Goal: Task Accomplishment & Management: Use online tool/utility

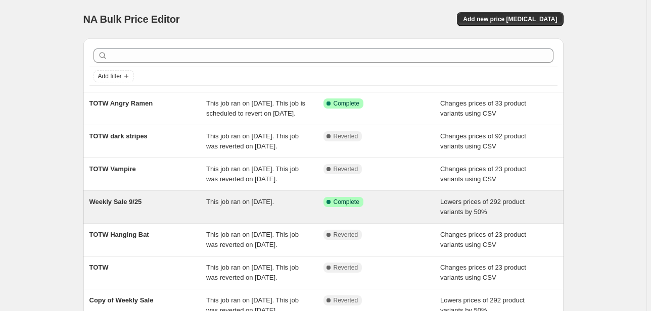
click at [220, 223] on div "Weekly Sale 9/25 This job ran on September 25, 2025. Success Complete Complete …" at bounding box center [323, 207] width 480 height 32
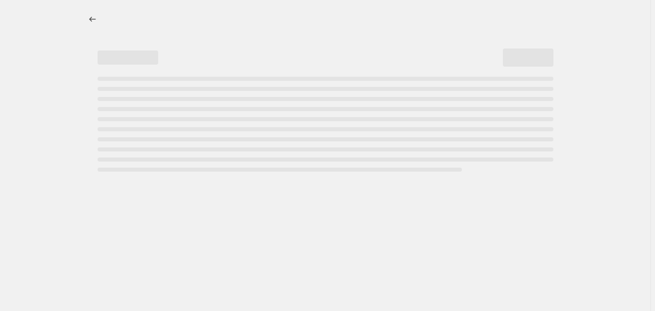
select select "percentage"
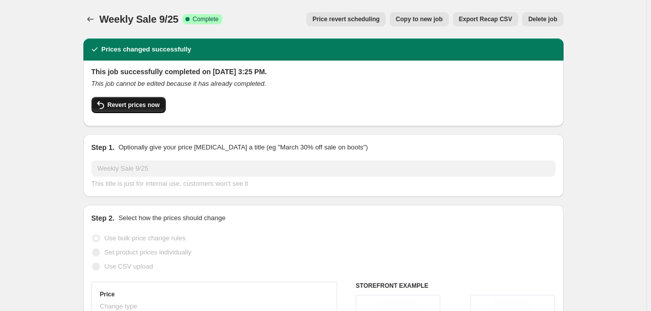
click at [139, 112] on button "Revert prices now" at bounding box center [128, 105] width 74 height 16
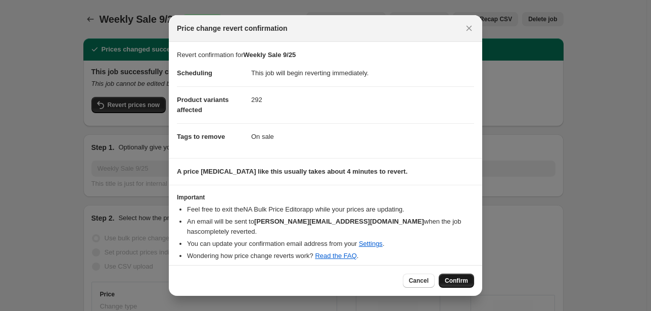
click at [465, 277] on span "Confirm" at bounding box center [456, 281] width 23 height 8
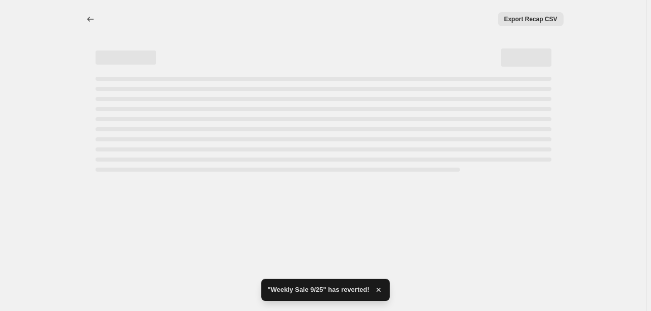
select select "percentage"
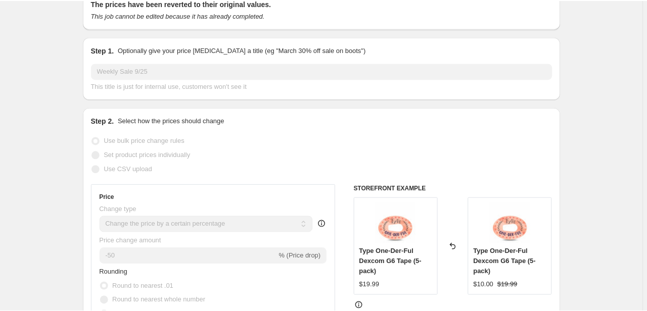
scroll to position [67, 0]
